Goal: Transaction & Acquisition: Purchase product/service

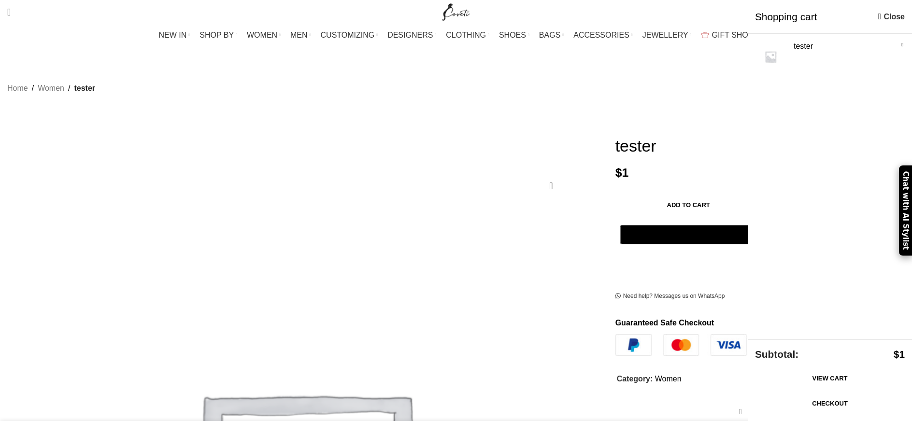
click at [855, 406] on link "Checkout" at bounding box center [830, 404] width 150 height 20
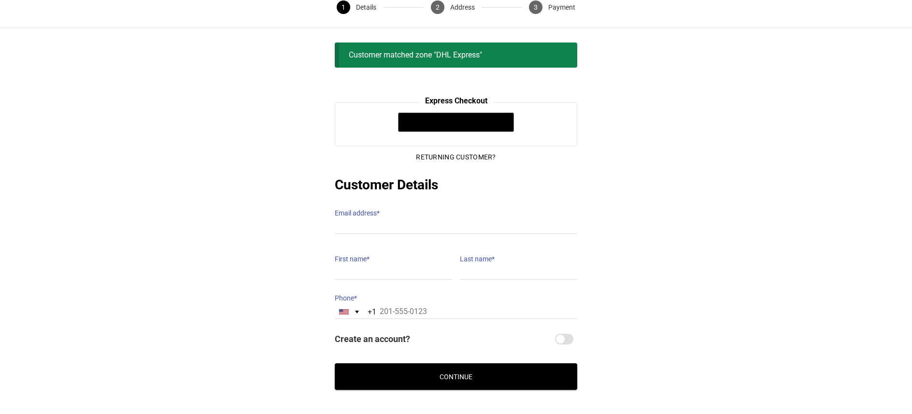
scroll to position [60, 0]
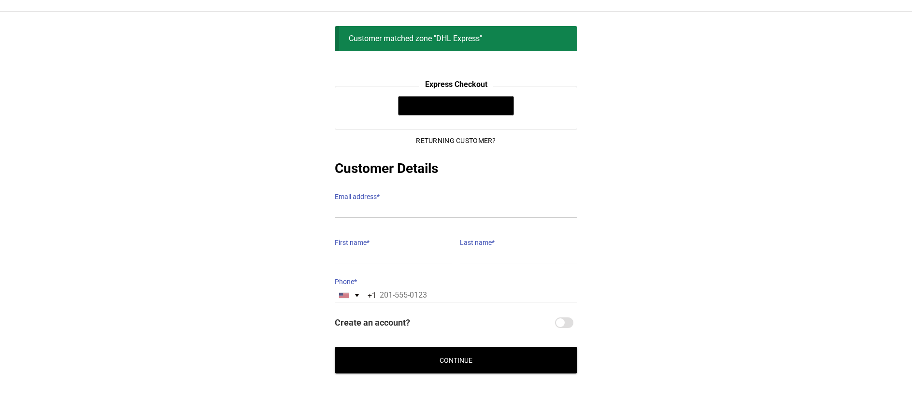
click at [349, 203] on input "Email address *" at bounding box center [456, 210] width 242 height 14
type input "hebaalfazari@gmail.com"
type input "HEBA K"
type input "ALFAZARI"
click at [420, 249] on input "HEBA K" at bounding box center [393, 256] width 117 height 14
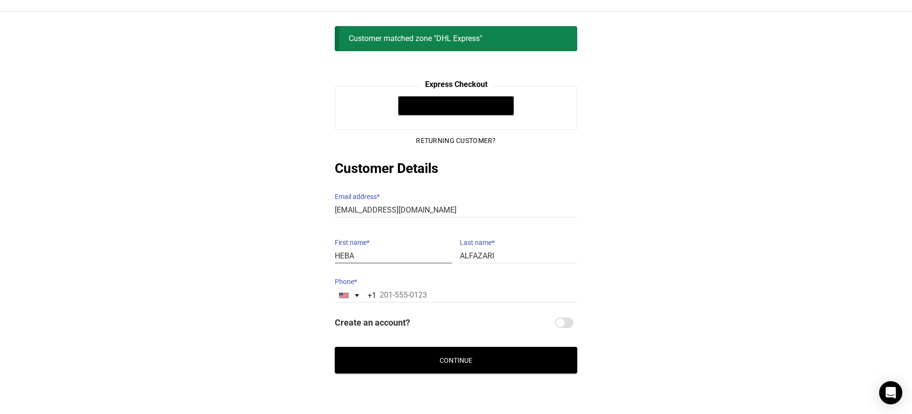
type input "HEBA"
click at [633, 208] on div "@import url(//fonts.googleapis.com/css?family=Google+Sans_old:500) •••••• Expre…" at bounding box center [456, 229] width 912 height 287
click at [345, 292] on div "United States +1" at bounding box center [351, 295] width 32 height 13
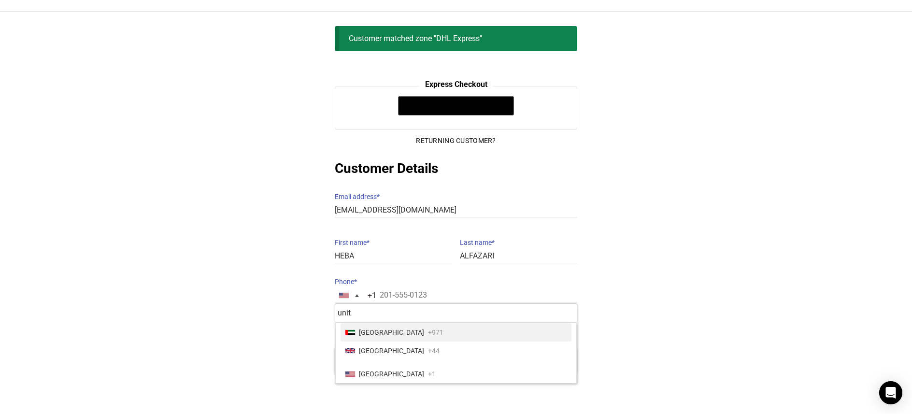
scroll to position [0, 0]
type input "unit"
click at [396, 325] on span "United Arab Emirates" at bounding box center [391, 332] width 65 height 14
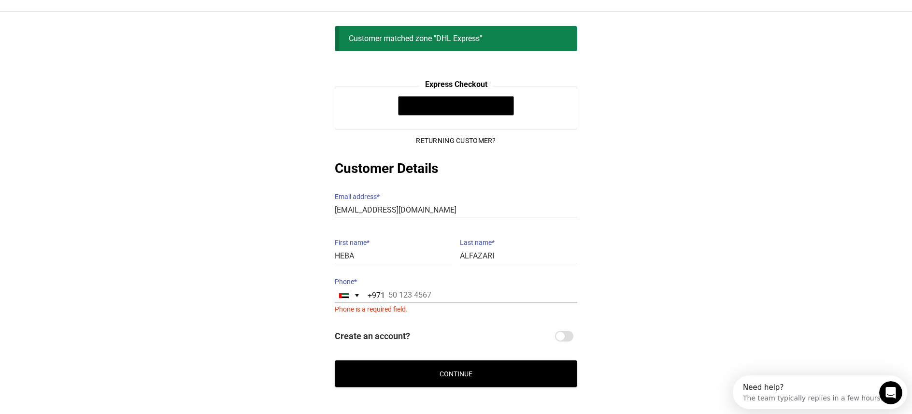
click at [621, 262] on div "@import url(//fonts.googleapis.com/css?family=Google+Sans_old:500) •••••• Expre…" at bounding box center [456, 236] width 912 height 301
click at [485, 364] on button "Continue" at bounding box center [456, 373] width 242 height 27
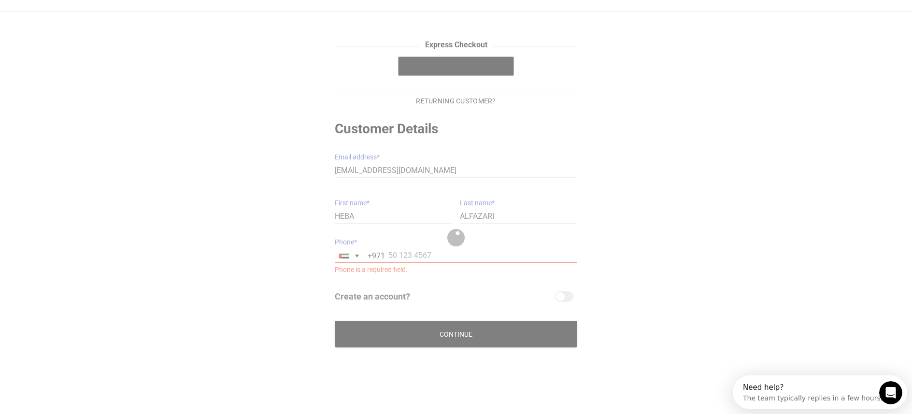
scroll to position [72, 0]
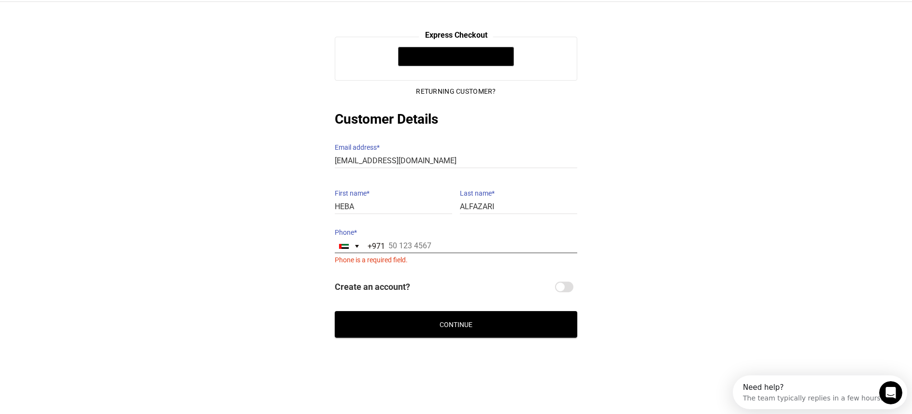
click at [419, 240] on input "Phone *" at bounding box center [456, 246] width 242 height 14
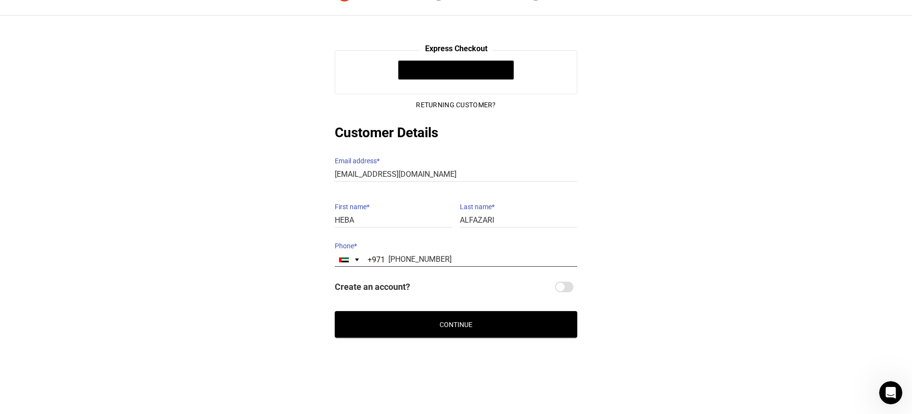
scroll to position [51, 0]
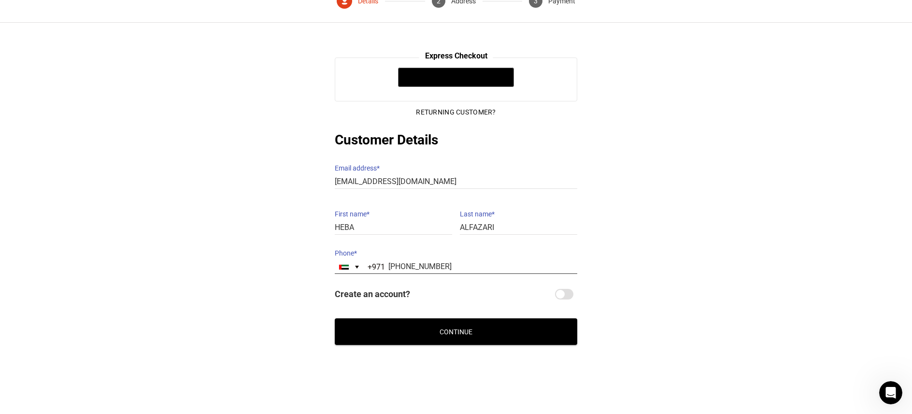
drag, startPoint x: 408, startPoint y: 257, endPoint x: 386, endPoint y: 257, distance: 21.7
click at [386, 260] on input "+971 50 231 8833" at bounding box center [456, 267] width 242 height 14
type input "50 231 8833"
click at [632, 240] on div "@import url(//fonts.googleapis.com/css?family=Google+Sans_old:500) •••••• Expre…" at bounding box center [456, 200] width 912 height 287
click at [538, 318] on button "Continue" at bounding box center [456, 331] width 242 height 27
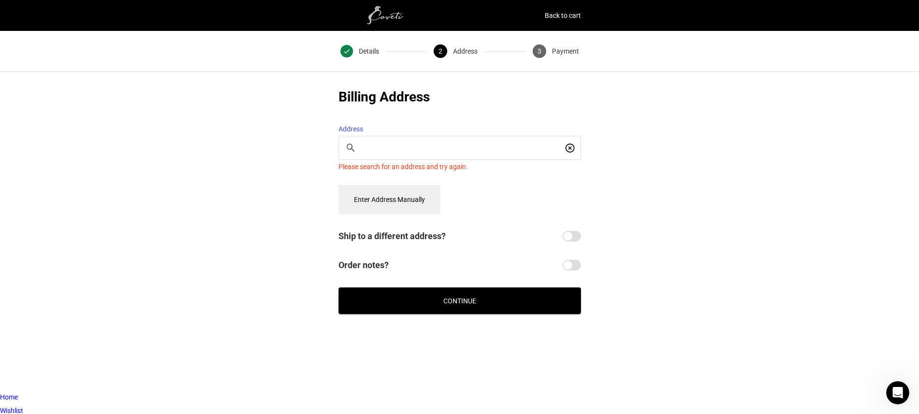
click at [392, 196] on button "Enter Address Manually" at bounding box center [390, 199] width 102 height 29
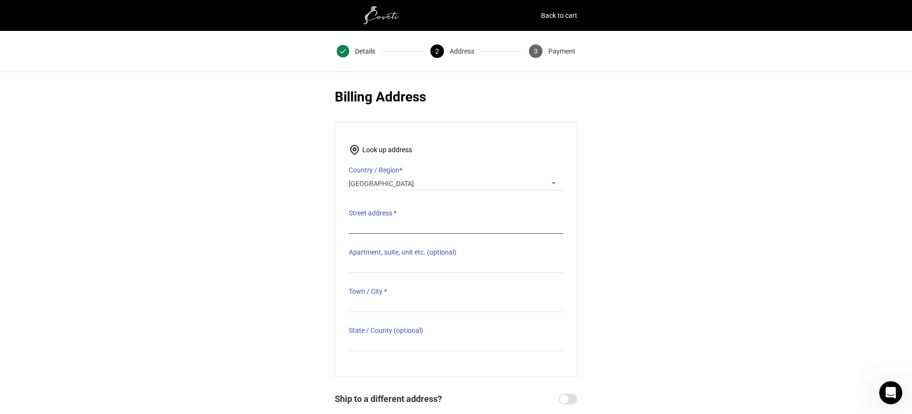
click at [407, 220] on input "Street address *" at bounding box center [456, 227] width 214 height 14
type input "villa 191, Al Maal street shakhbout city"
type input "ABU DHABI"
click at [719, 213] on div "@import url(//fonts.googleapis.com/css?family=Google+Sans_old:500) •••••• Expre…" at bounding box center [456, 281] width 912 height 389
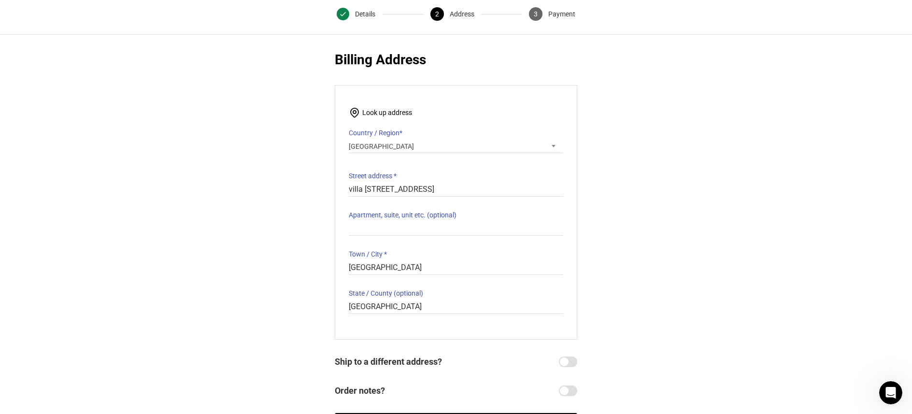
scroll to position [132, 0]
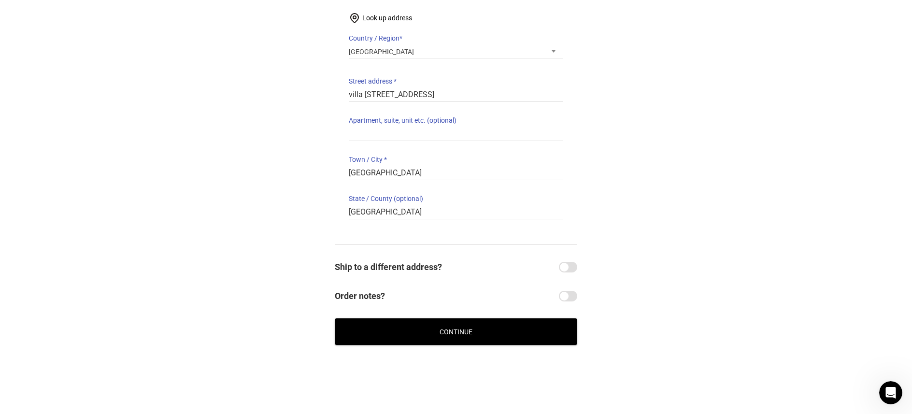
click at [489, 323] on button "Continue" at bounding box center [456, 331] width 242 height 27
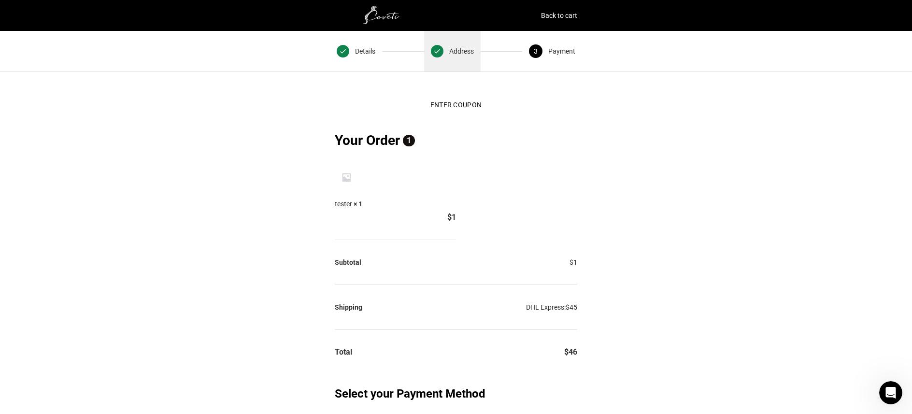
click at [460, 55] on span "Address" at bounding box center [461, 51] width 25 height 14
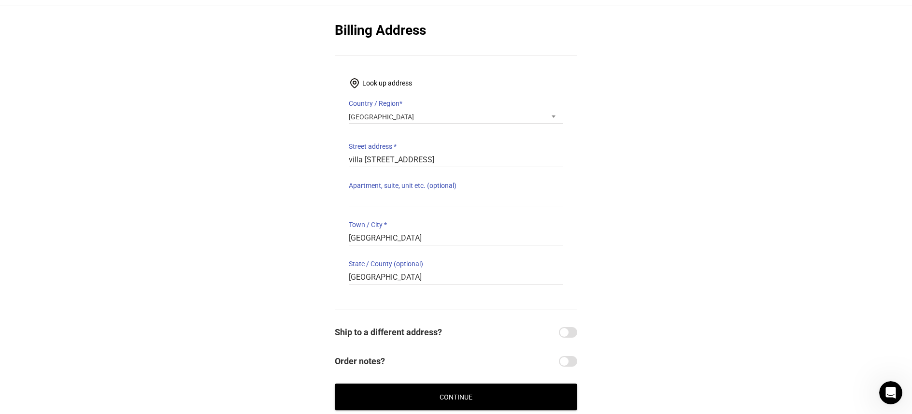
scroll to position [132, 0]
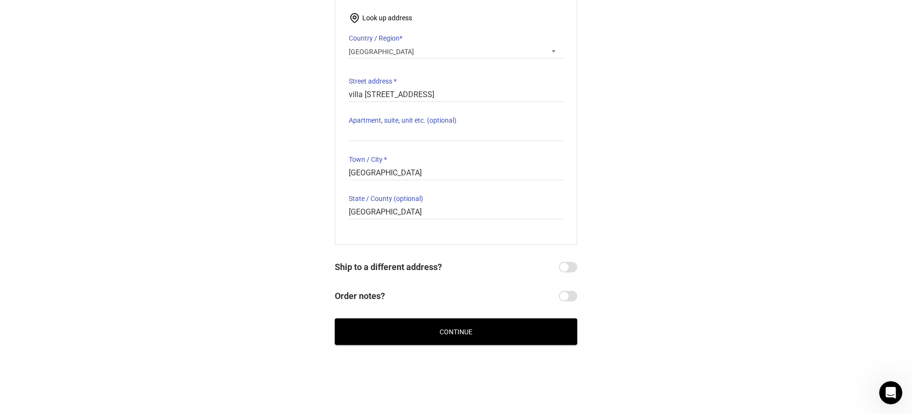
click at [481, 342] on div "@import url(//fonts.googleapis.com/css?family=Google+Sans_old:500) •••••• Expre…" at bounding box center [456, 150] width 912 height 420
click at [478, 333] on button "Continue" at bounding box center [456, 331] width 242 height 27
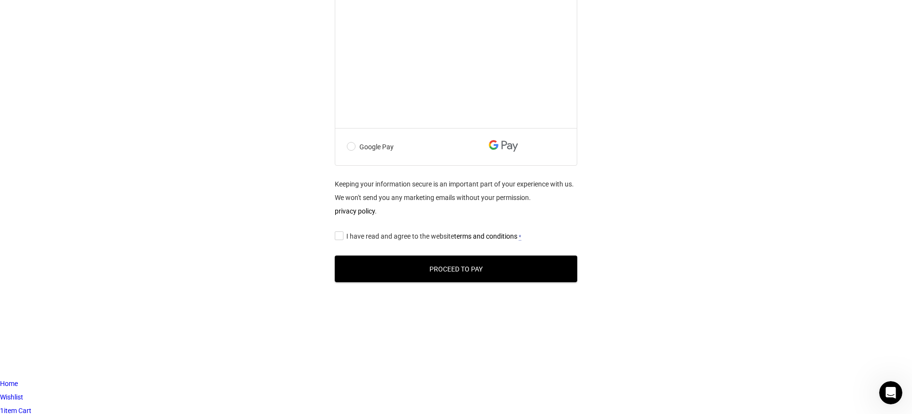
scroll to position [484, 0]
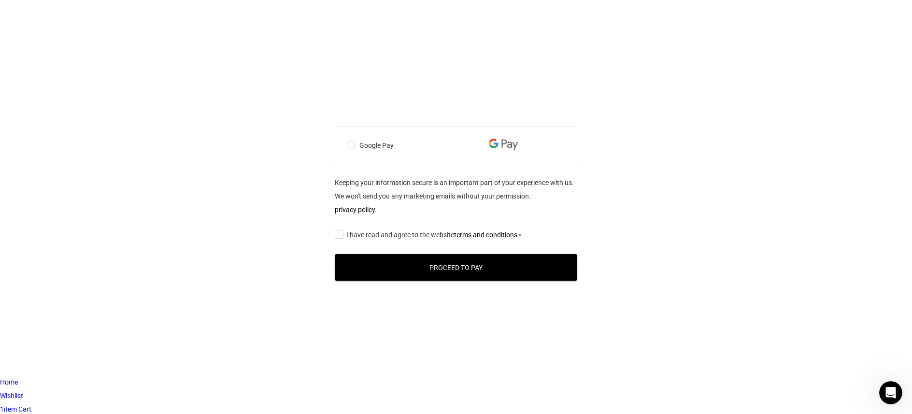
click at [374, 152] on label "Google Pay" at bounding box center [434, 146] width 175 height 14
click at [0, 0] on input "Google Pay" at bounding box center [0, 0] width 0 height 0
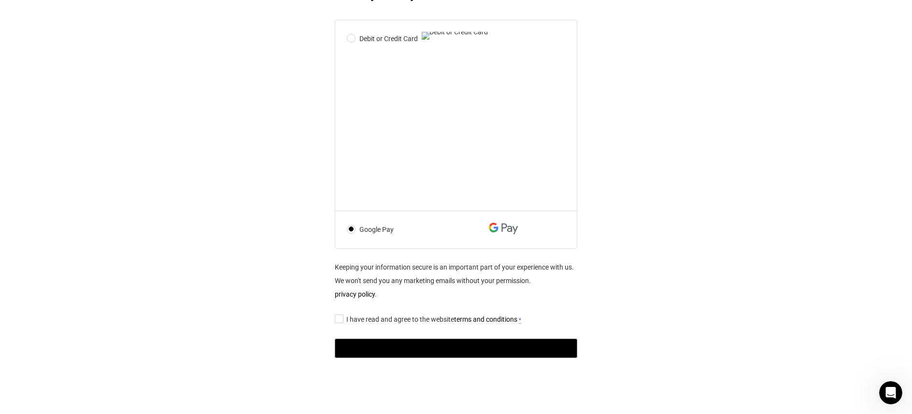
scroll to position [321, 0]
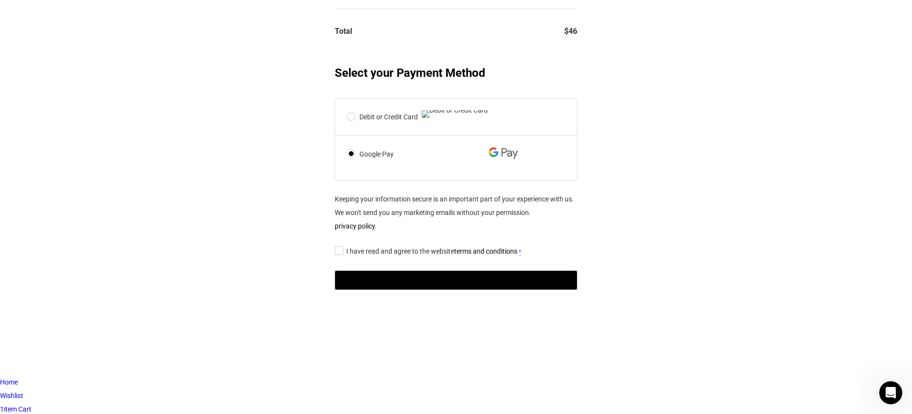
click at [393, 124] on label "Debit or Credit Card" at bounding box center [434, 117] width 175 height 14
click at [0, 0] on input "Debit or Credit Card" at bounding box center [0, 0] width 0 height 0
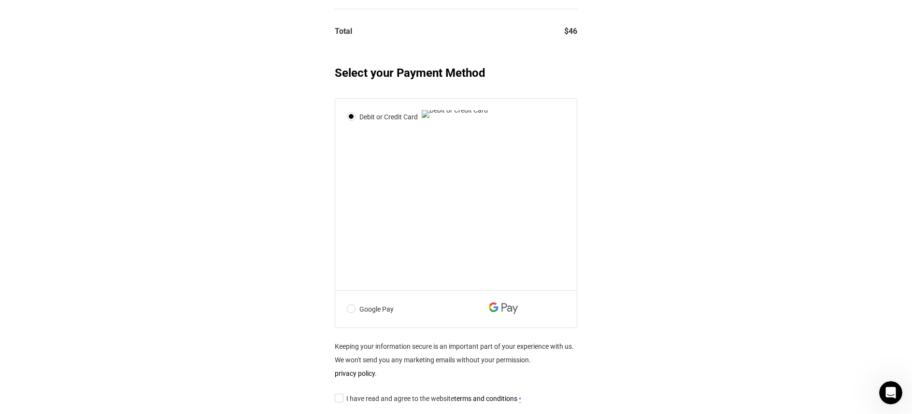
drag, startPoint x: 403, startPoint y: 350, endPoint x: 363, endPoint y: 350, distance: 40.6
click at [363, 316] on label "Google Pay" at bounding box center [434, 309] width 175 height 14
copy label "Google Pay"
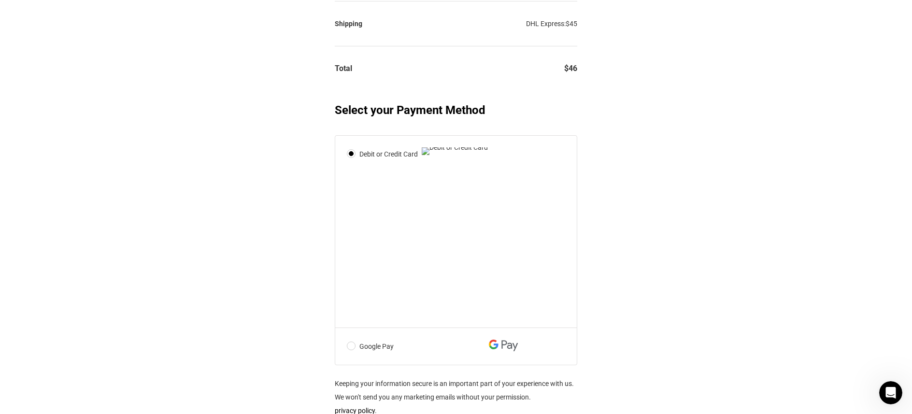
scroll to position [387, 0]
